Goal: Book appointment/travel/reservation

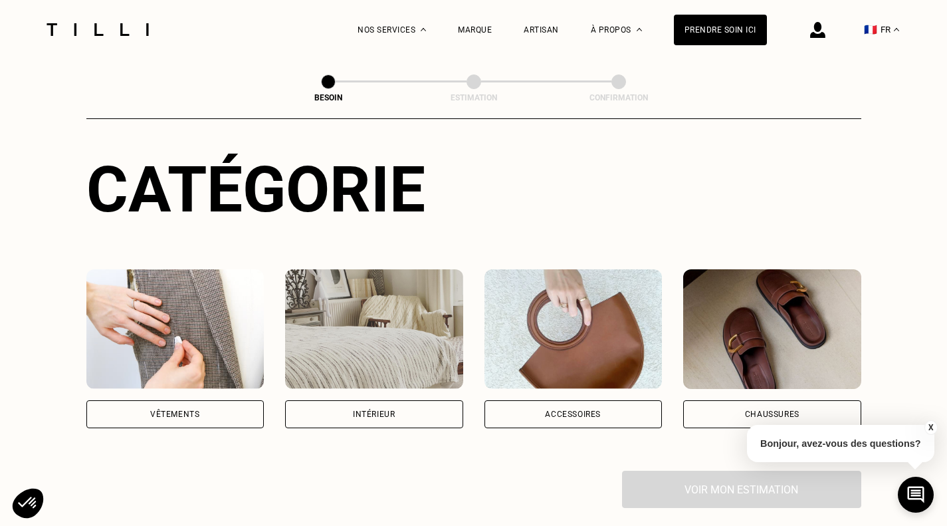
scroll to position [128, 0]
click at [344, 400] on div "Intérieur" at bounding box center [374, 414] width 178 height 28
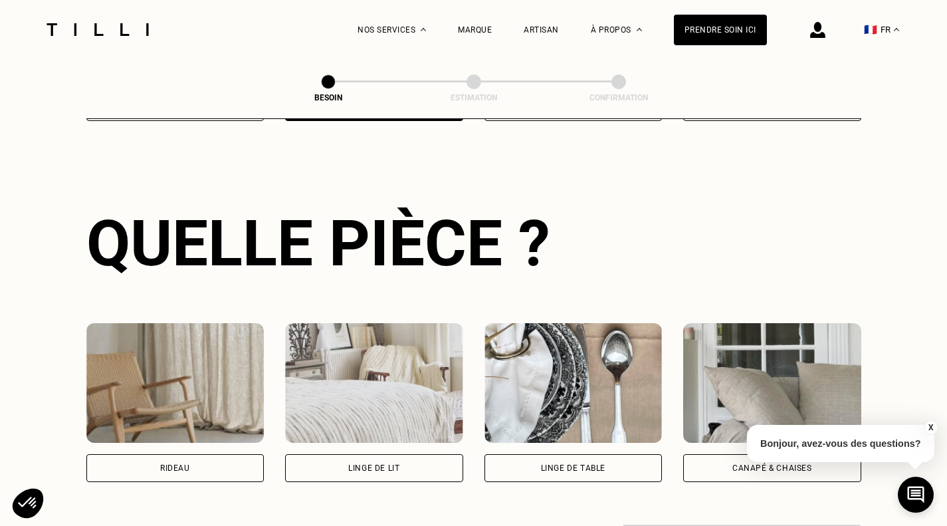
scroll to position [435, 0]
click at [183, 463] on div "Rideau" at bounding box center [175, 467] width 30 height 8
select select "FR"
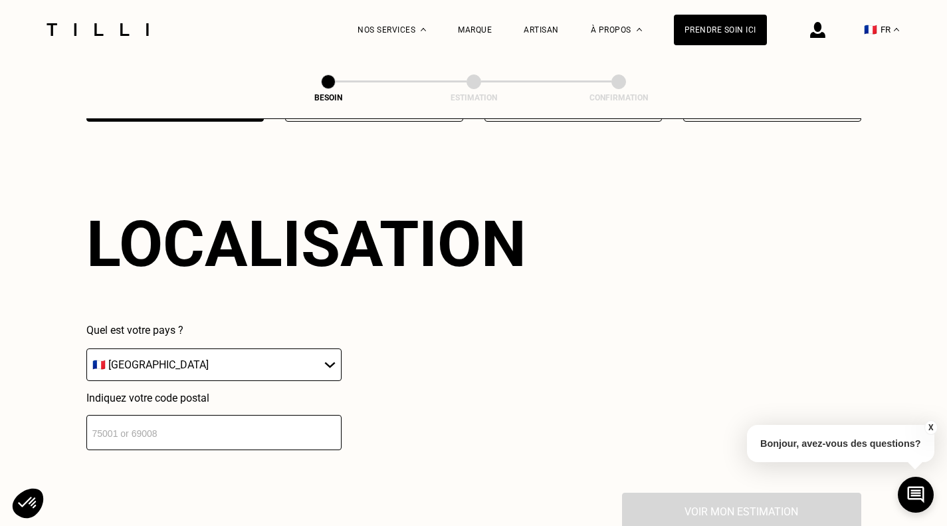
scroll to position [798, 0]
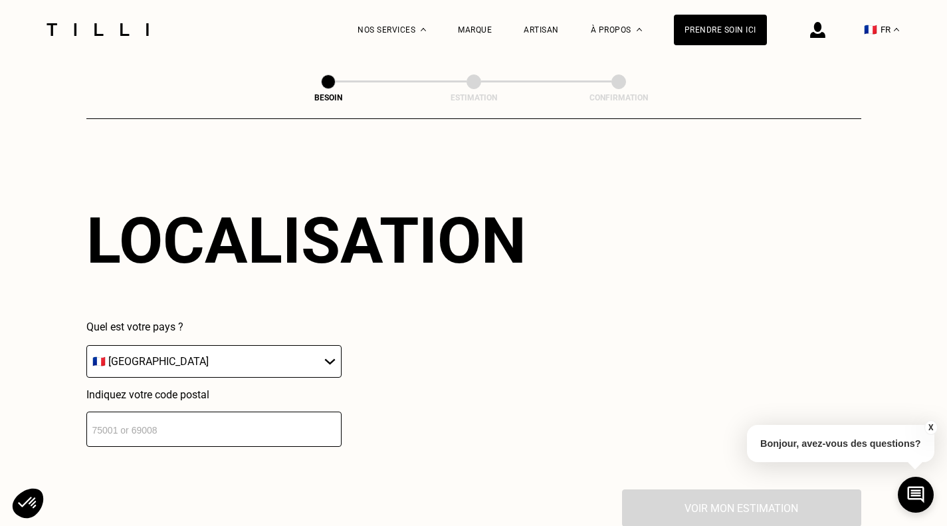
click at [229, 355] on select "🇩🇪 [GEOGRAPHIC_DATA] 🇦🇹 [GEOGRAPHIC_DATA] 🇧🇪 [GEOGRAPHIC_DATA] 🇧🇬 Bulgarie 🇨🇾 C…" at bounding box center [213, 361] width 255 height 33
click at [86, 345] on select "🇩🇪 [GEOGRAPHIC_DATA] 🇦🇹 [GEOGRAPHIC_DATA] 🇧🇪 [GEOGRAPHIC_DATA] 🇧🇬 Bulgarie 🇨🇾 C…" at bounding box center [213, 361] width 255 height 33
click at [136, 418] on input "number" at bounding box center [213, 428] width 255 height 35
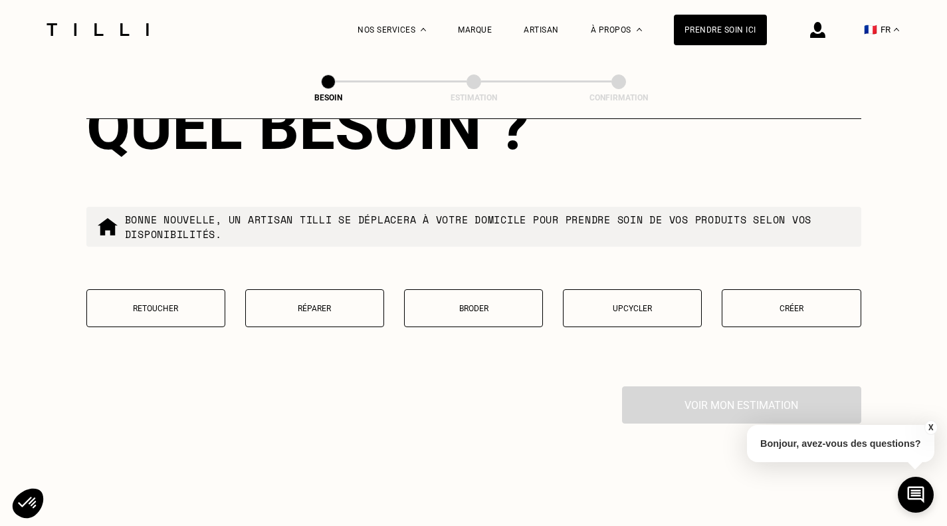
scroll to position [1240, 0]
type input "75009"
click at [179, 305] on button "Retoucher" at bounding box center [155, 307] width 139 height 38
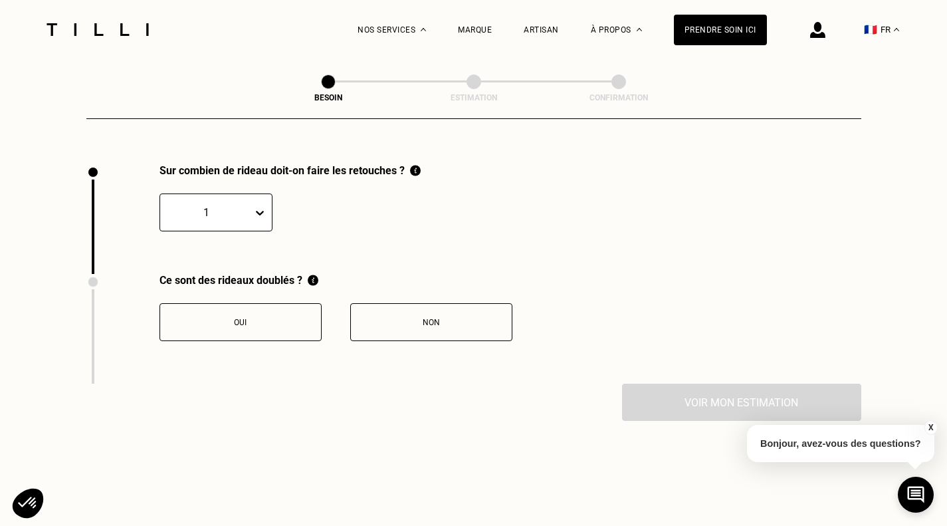
scroll to position [1469, 0]
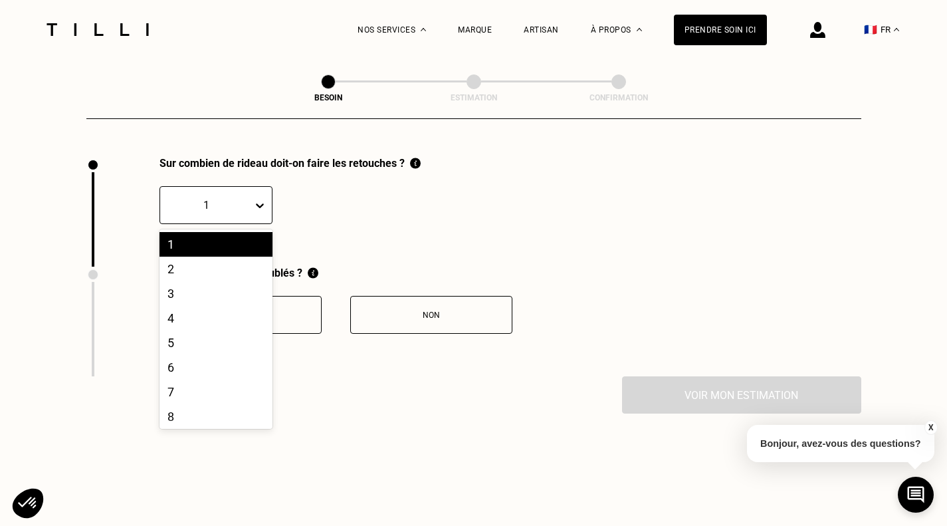
click at [263, 203] on icon at bounding box center [260, 205] width 8 height 5
click at [195, 310] on div "4" at bounding box center [216, 318] width 113 height 25
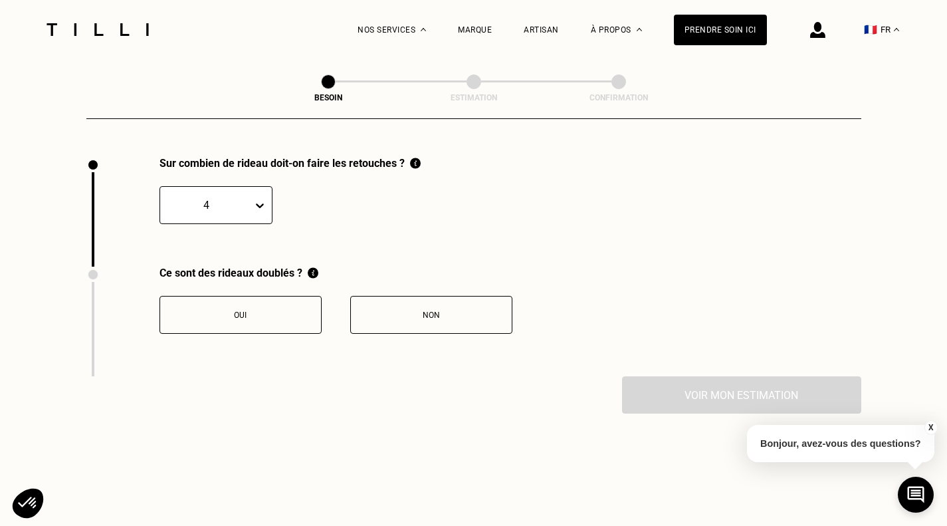
click at [441, 310] on div "Non" at bounding box center [432, 314] width 148 height 9
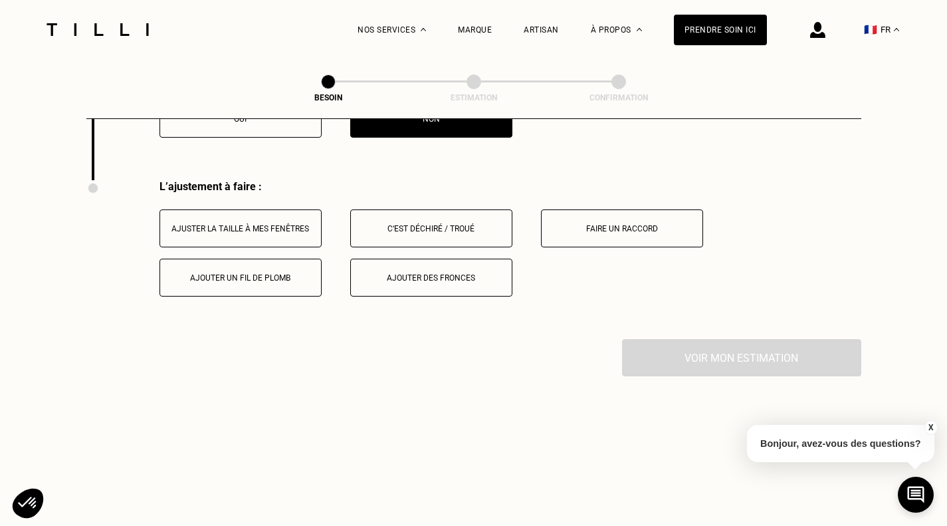
scroll to position [1688, 0]
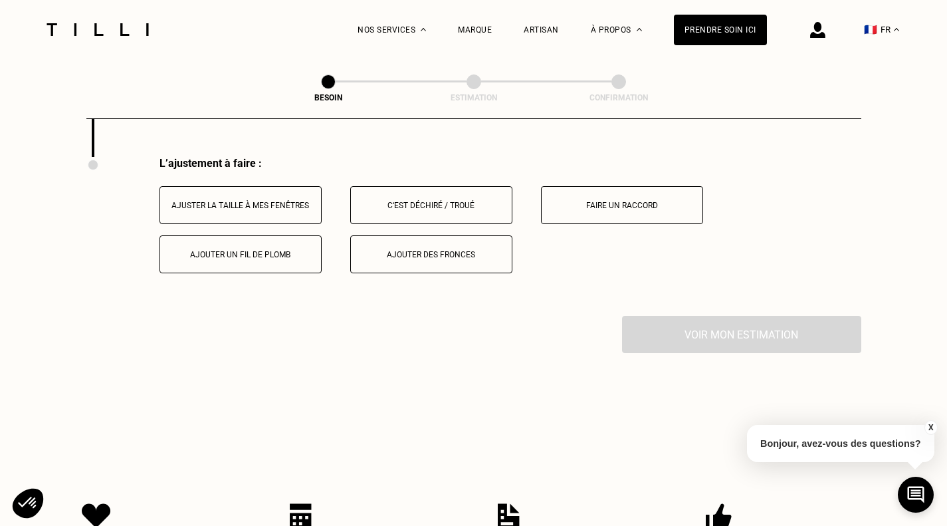
click at [283, 201] on div "Ajuster la taille à mes fenêtres" at bounding box center [241, 205] width 148 height 9
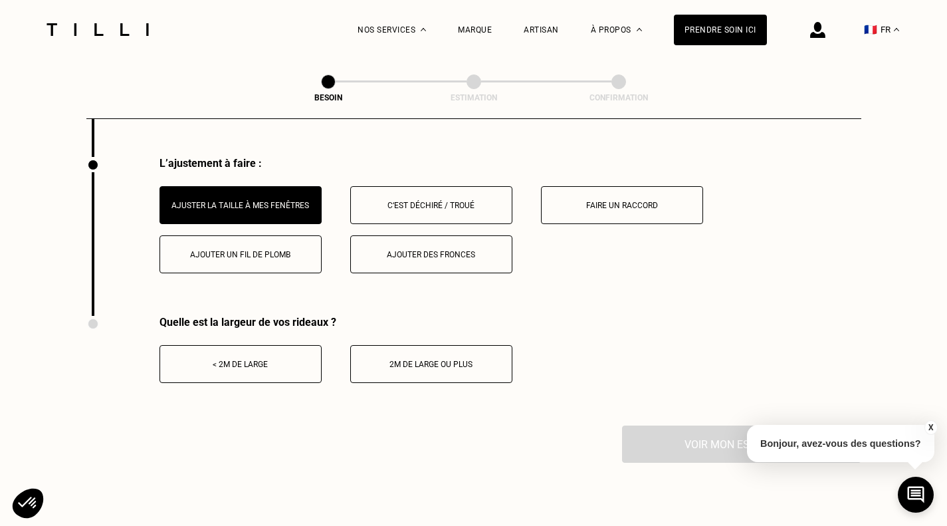
click at [268, 360] on div "< 2m de large" at bounding box center [241, 364] width 148 height 9
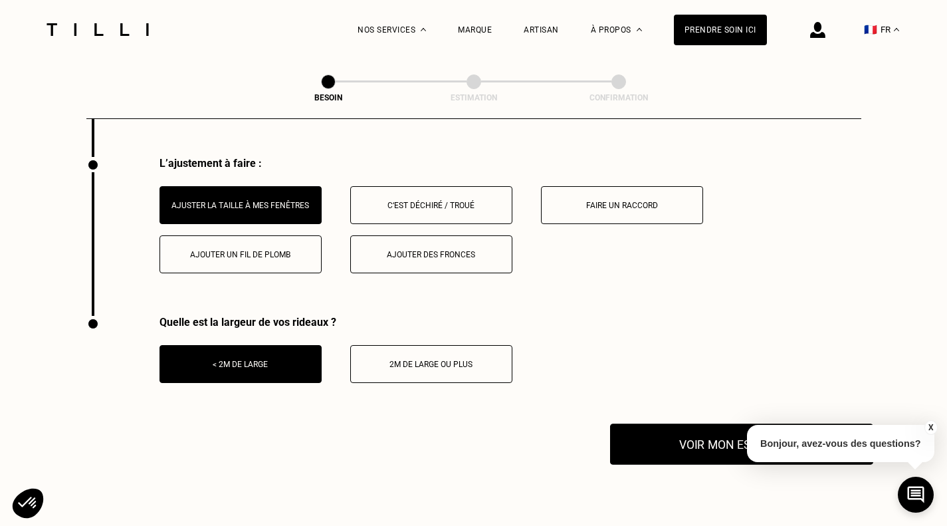
click at [687, 441] on button "Voir mon estimation" at bounding box center [741, 443] width 263 height 41
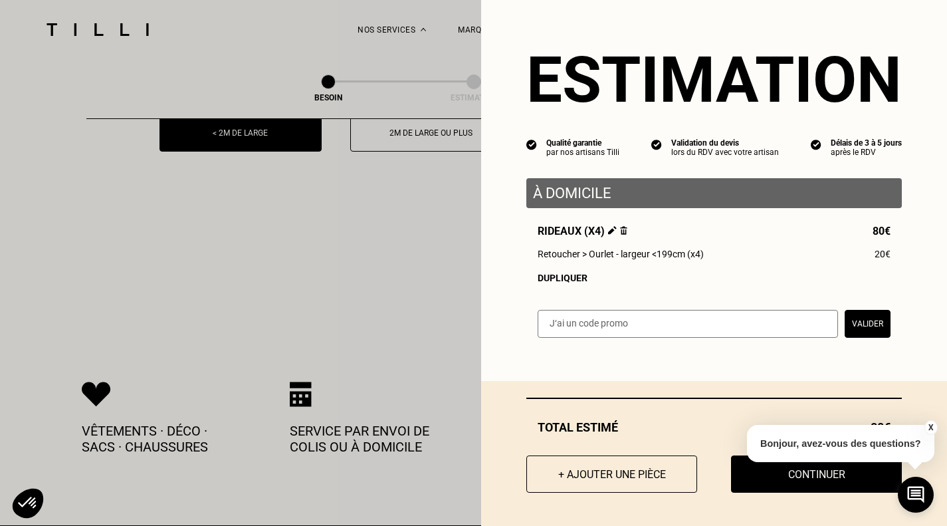
scroll to position [1916, 0]
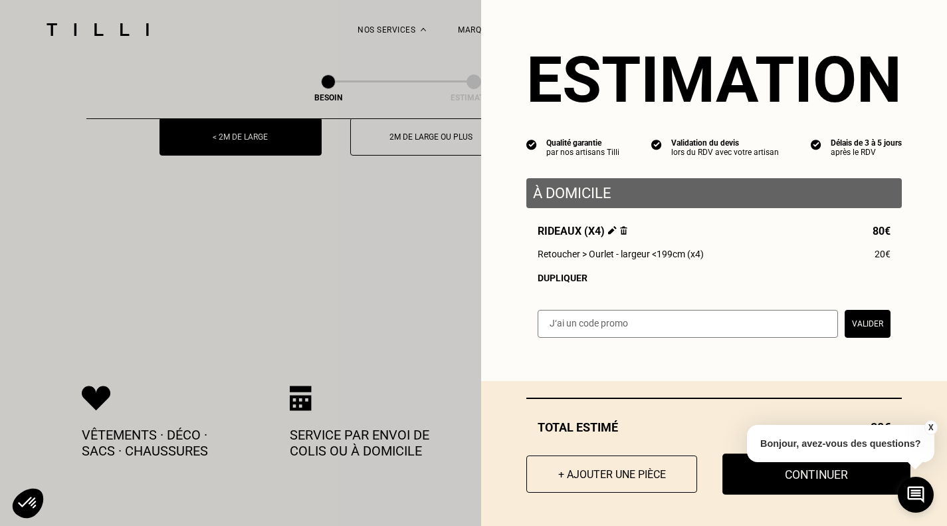
click at [764, 479] on button "Continuer" at bounding box center [817, 473] width 188 height 41
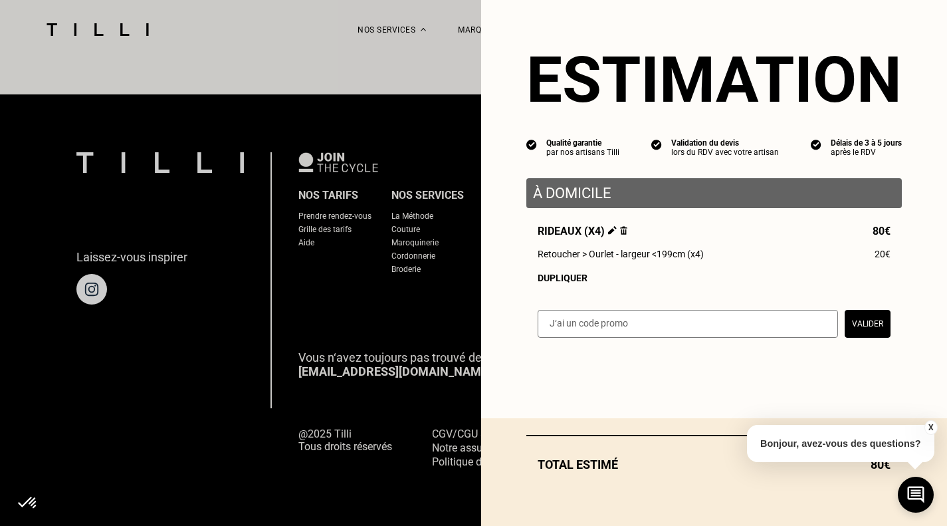
scroll to position [820, 0]
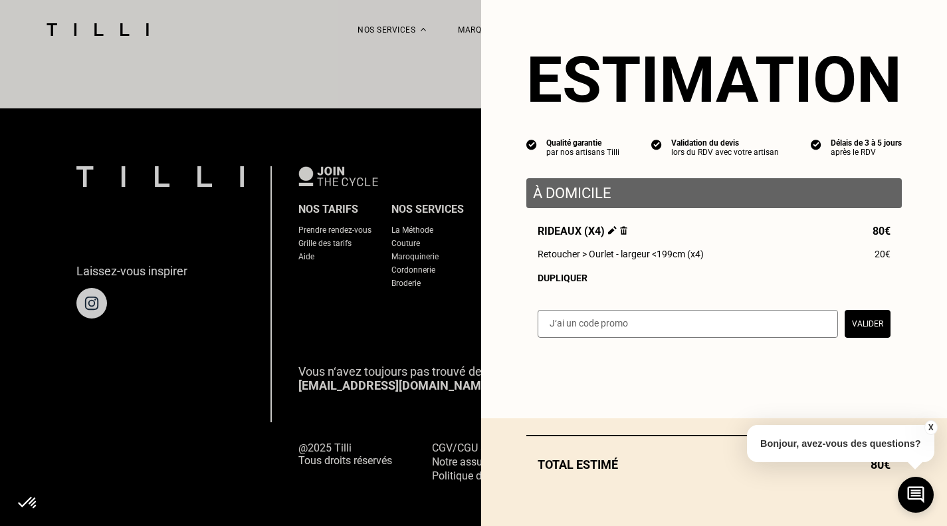
select select "FR"
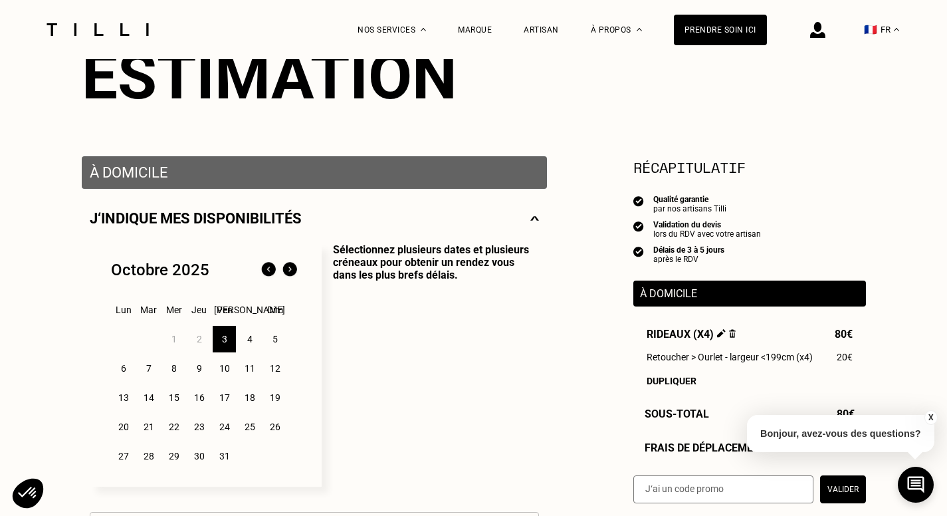
scroll to position [166, 0]
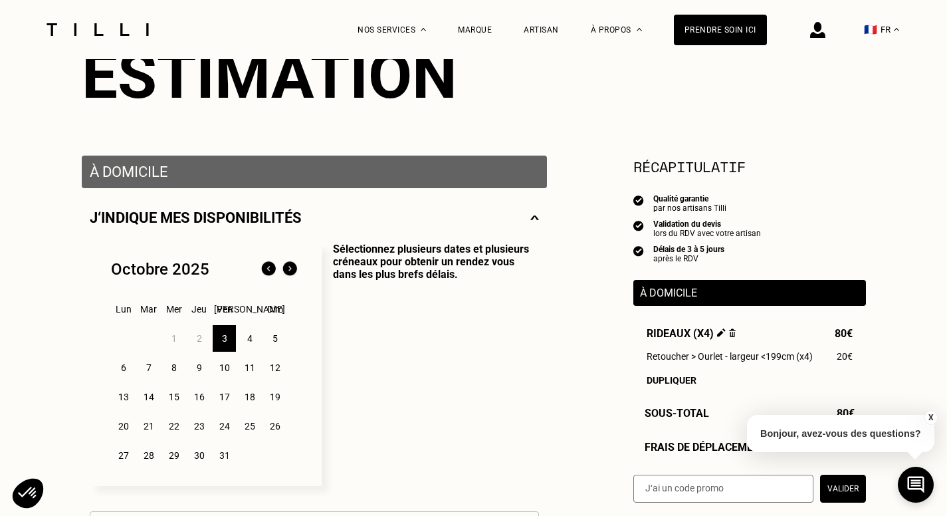
click at [277, 342] on div "5" at bounding box center [274, 338] width 23 height 27
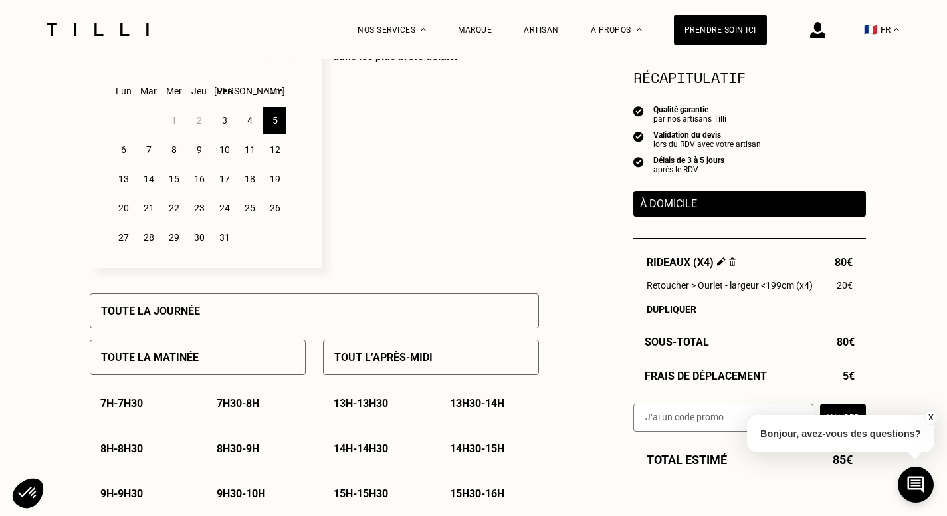
scroll to position [385, 0]
click at [398, 353] on div "Tout l’après-midi" at bounding box center [431, 356] width 216 height 35
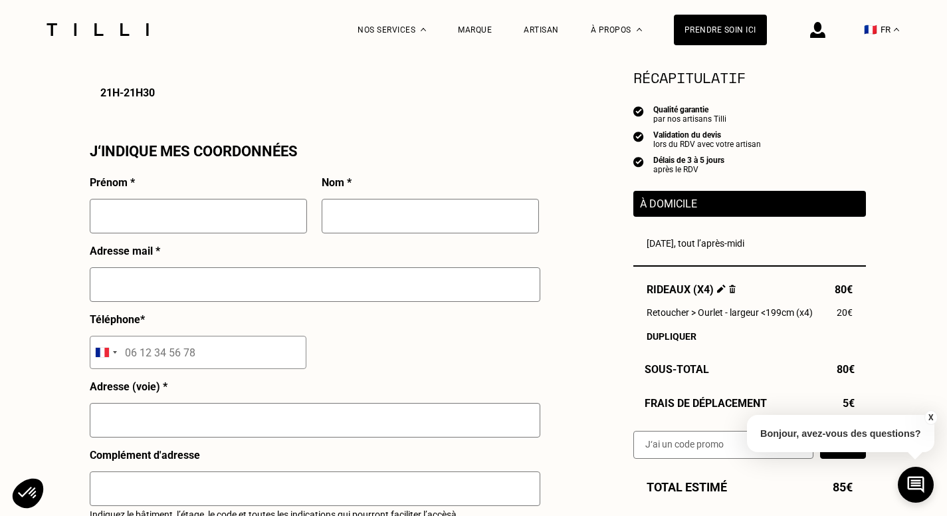
scroll to position [1149, 0]
click at [269, 215] on input "text" at bounding box center [198, 215] width 217 height 35
type input "VIRGINIE"
click at [337, 227] on input "text" at bounding box center [430, 215] width 217 height 35
type input "DEGRAVE"
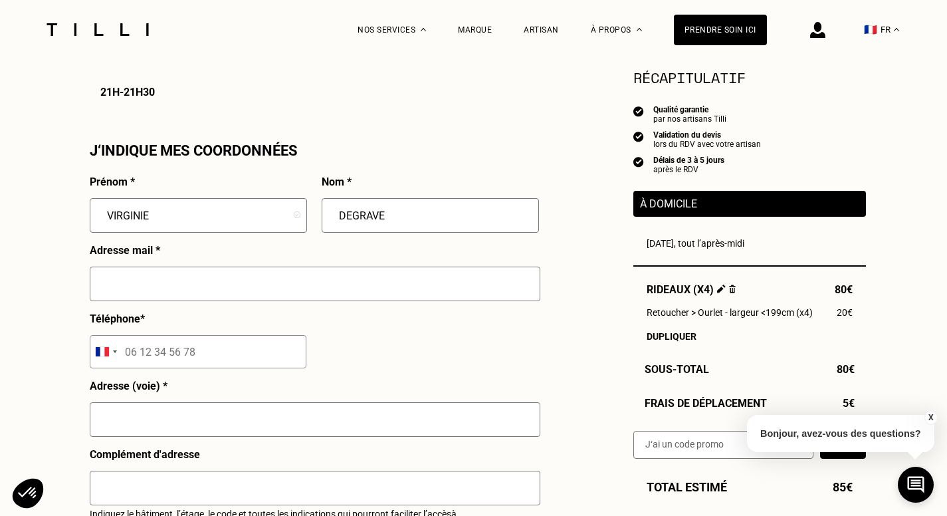
click at [265, 293] on input "text" at bounding box center [315, 284] width 451 height 35
type input "[PERSON_NAME][EMAIL_ADDRESS][DOMAIN_NAME]"
click at [211, 349] on input "tel" at bounding box center [198, 351] width 217 height 33
click at [210, 358] on input "tel" at bounding box center [198, 351] width 217 height 33
type input "06 09 84 54 67"
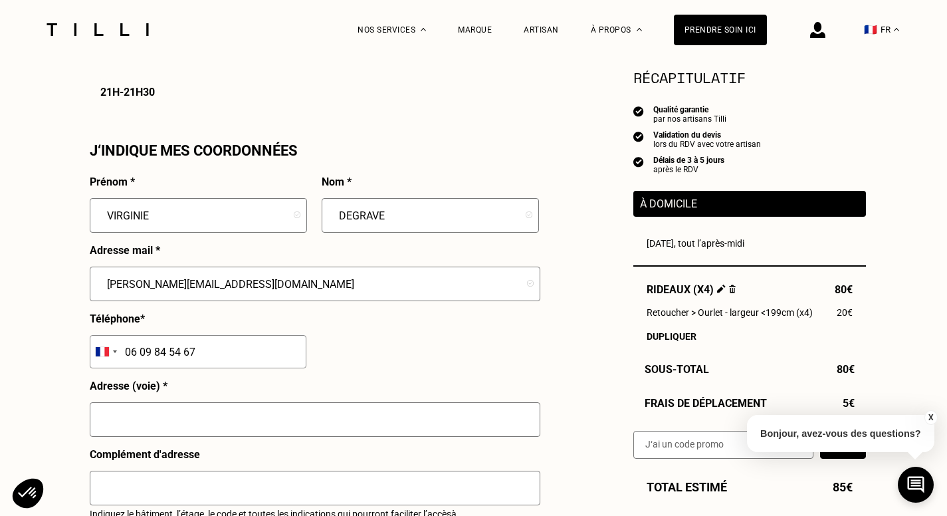
click at [163, 431] on input "text" at bounding box center [315, 419] width 451 height 35
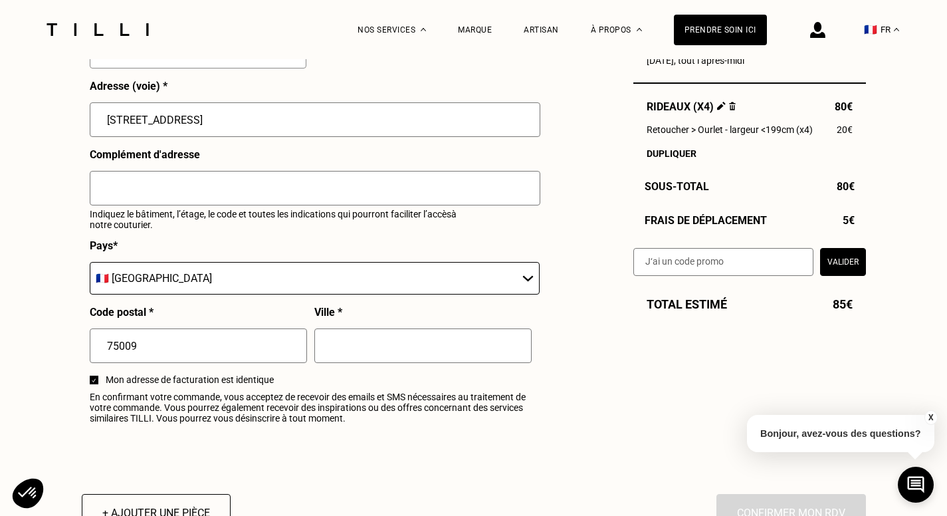
scroll to position [1449, 0]
type input "[STREET_ADDRESS]"
click at [346, 362] on input "text" at bounding box center [422, 345] width 217 height 35
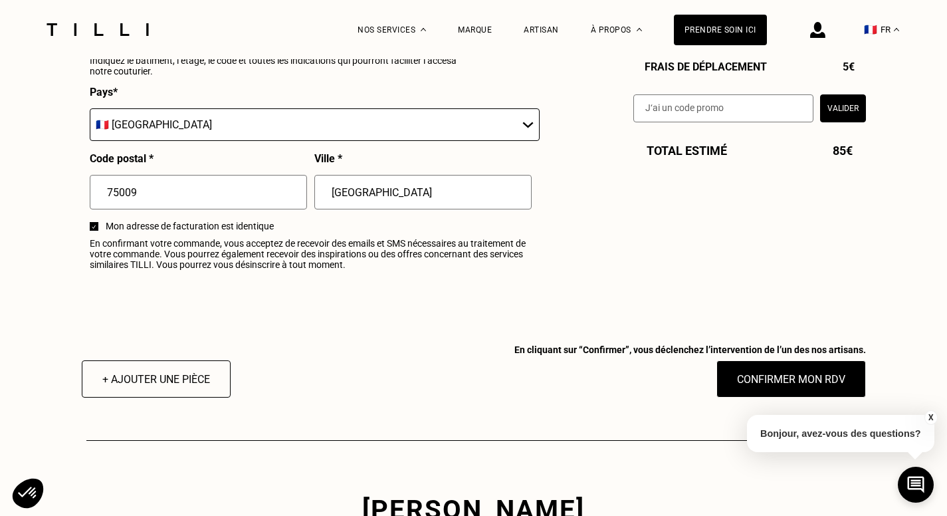
scroll to position [1603, 0]
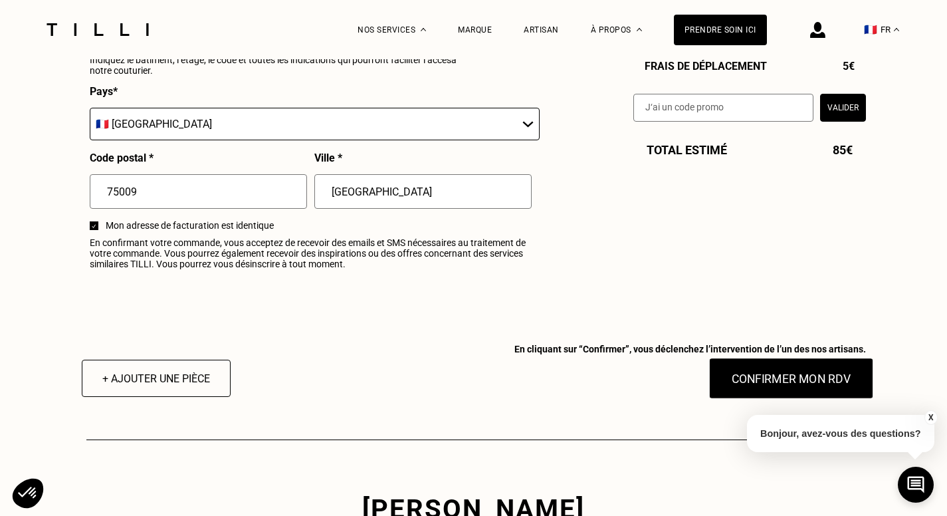
type input "[GEOGRAPHIC_DATA]"
click at [752, 391] on button "Confirmer mon RDV" at bounding box center [791, 378] width 165 height 41
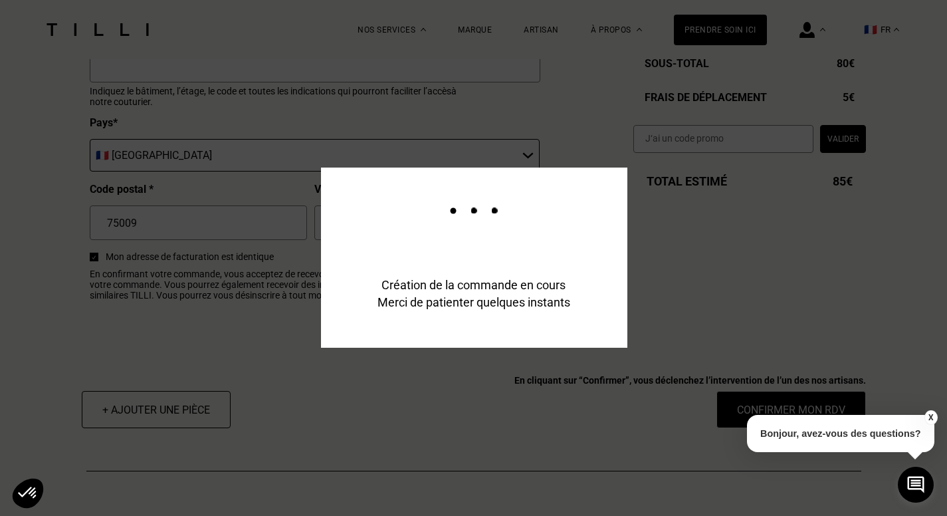
scroll to position [1635, 0]
